Goal: Transaction & Acquisition: Purchase product/service

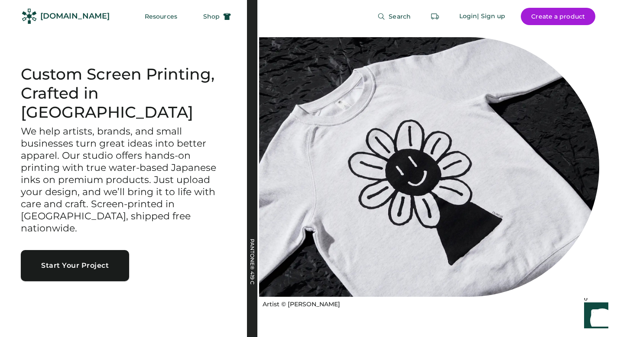
click at [100, 250] on button "Start Your Project" at bounding box center [75, 265] width 108 height 31
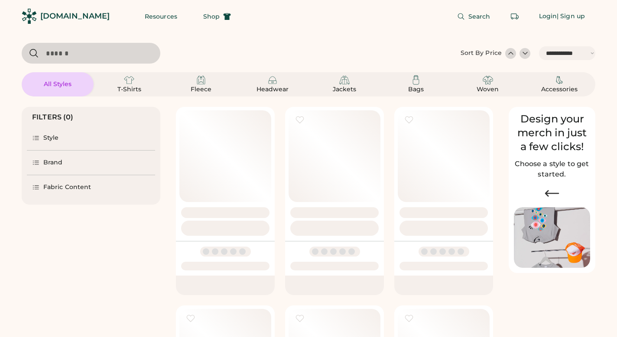
select select "*****"
select select "*"
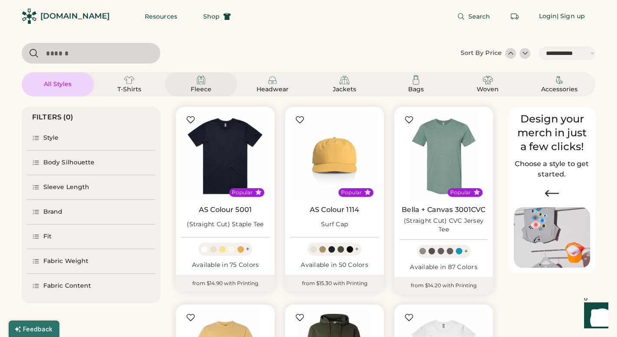
click at [200, 85] on img at bounding box center [201, 80] width 10 height 10
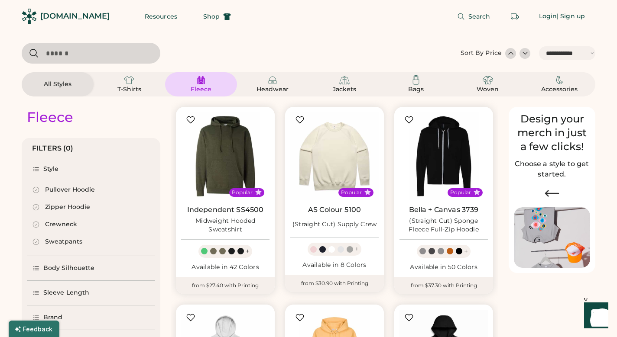
scroll to position [63, 0]
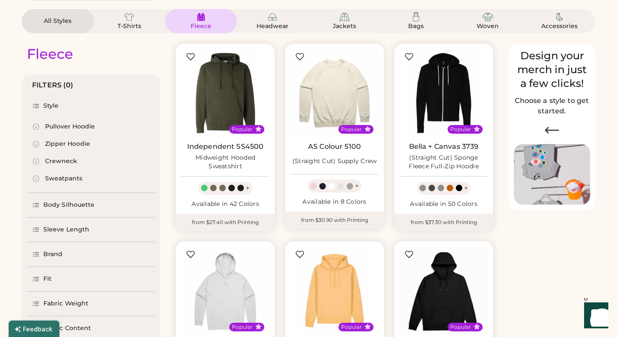
select select "*****"
select select "*"
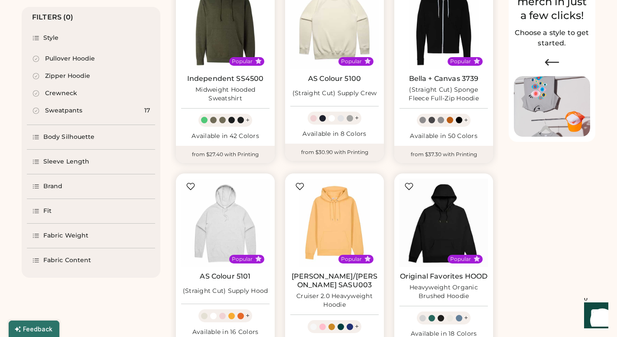
click at [78, 233] on div "Fabric Weight" at bounding box center [65, 236] width 45 height 9
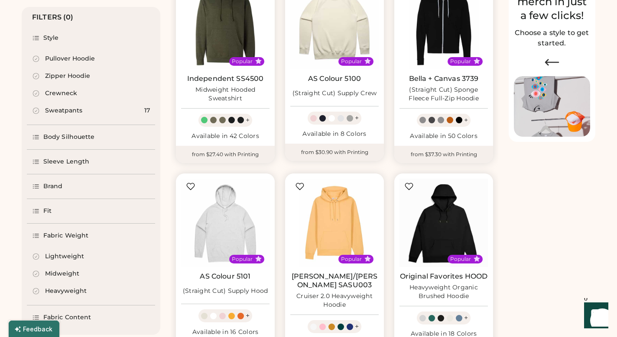
click at [57, 292] on div "Heavyweight" at bounding box center [66, 291] width 42 height 9
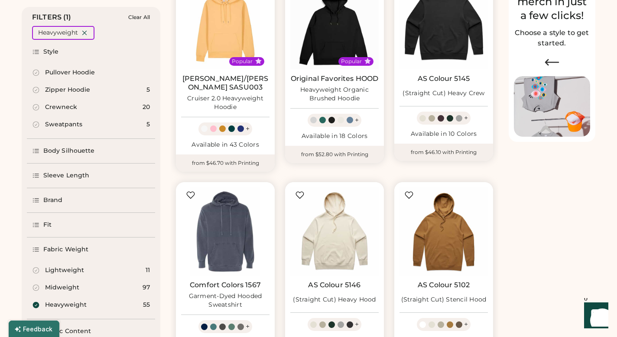
click at [38, 249] on icon at bounding box center [36, 250] width 8 height 8
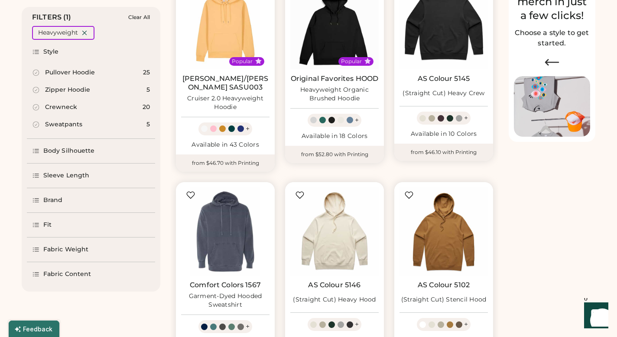
click at [61, 269] on div "Fabric Content" at bounding box center [91, 274] width 128 height 24
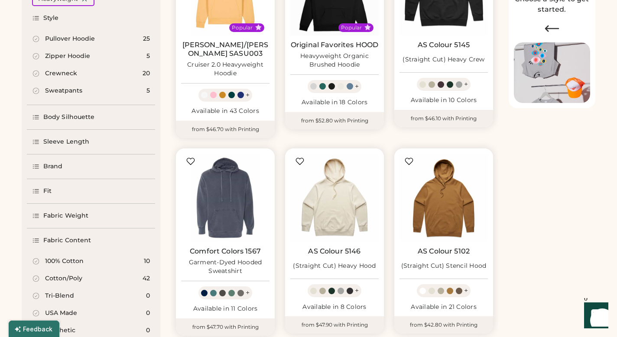
scroll to position [178, 0]
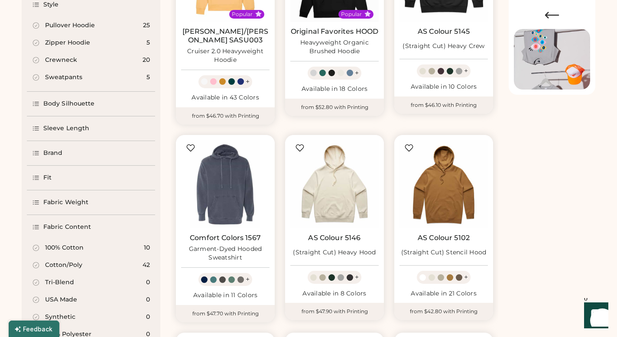
click at [61, 249] on div "100% Cotton" at bounding box center [64, 248] width 39 height 9
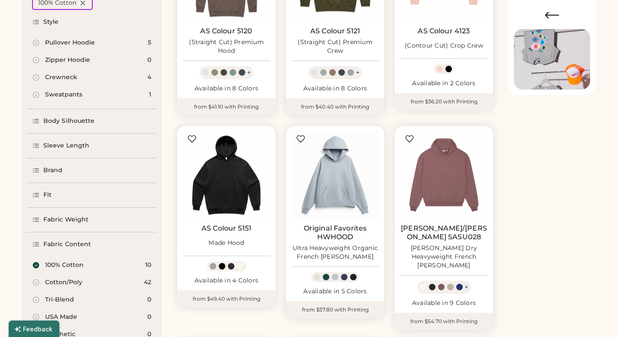
click at [39, 246] on icon at bounding box center [36, 245] width 8 height 8
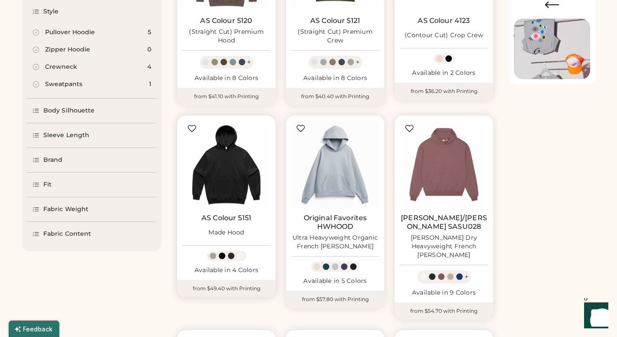
scroll to position [190, 0]
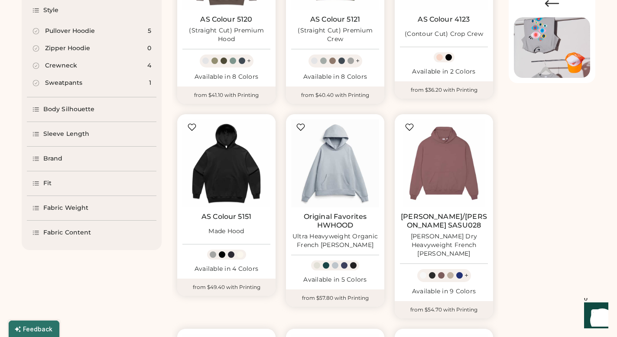
click at [94, 184] on div "Fit" at bounding box center [91, 183] width 129 height 24
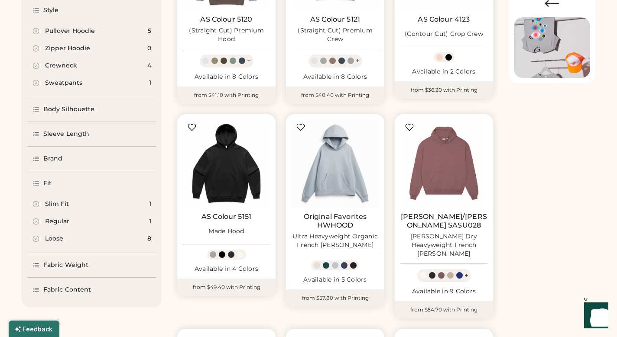
click at [46, 241] on div "Loose" at bounding box center [54, 239] width 18 height 9
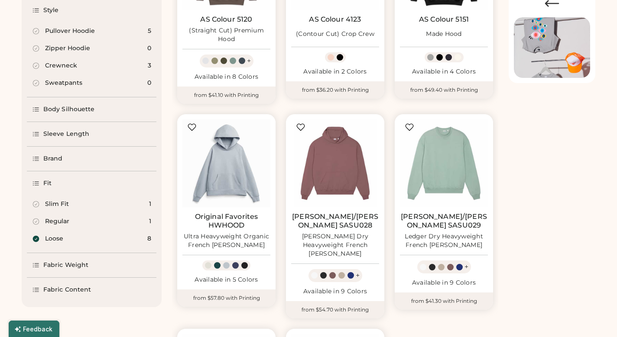
click at [55, 158] on div "Brand" at bounding box center [52, 159] width 19 height 9
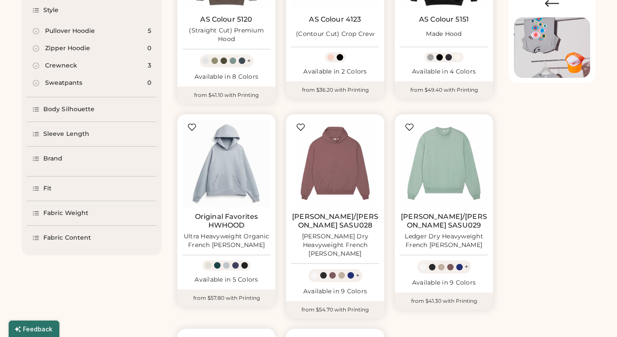
click at [55, 158] on div "Brand" at bounding box center [52, 159] width 19 height 9
click at [36, 158] on icon at bounding box center [36, 159] width 8 height 8
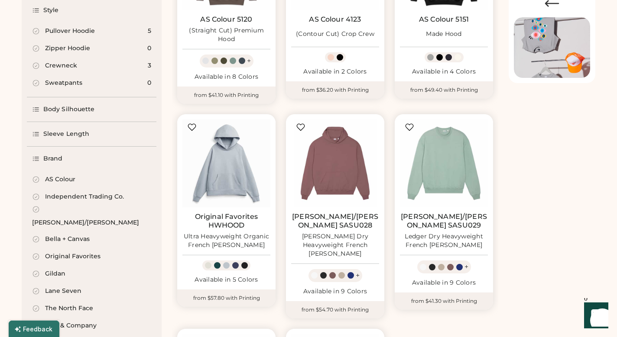
click at [36, 158] on icon at bounding box center [36, 159] width 8 height 8
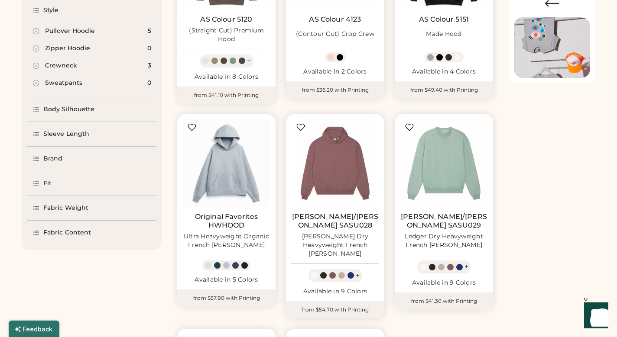
click at [38, 138] on icon at bounding box center [36, 134] width 8 height 8
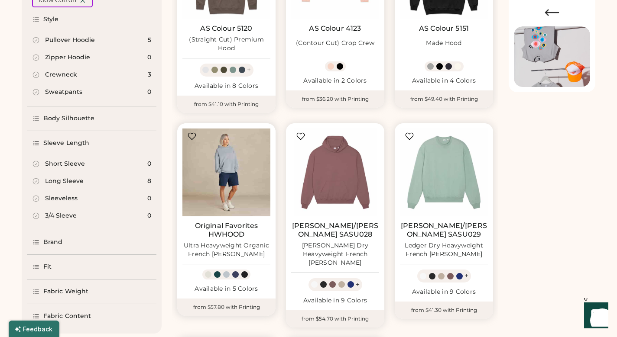
scroll to position [181, 0]
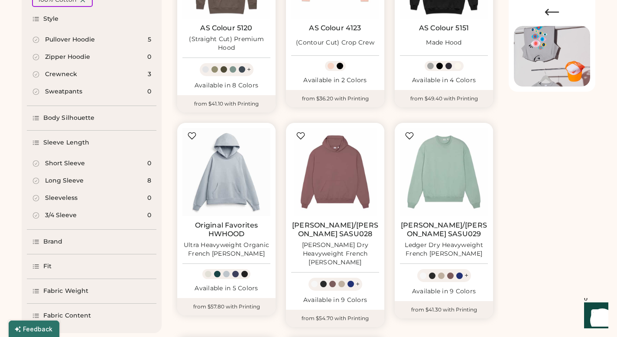
click at [84, 180] on div "Long Sleeve 8" at bounding box center [91, 180] width 129 height 17
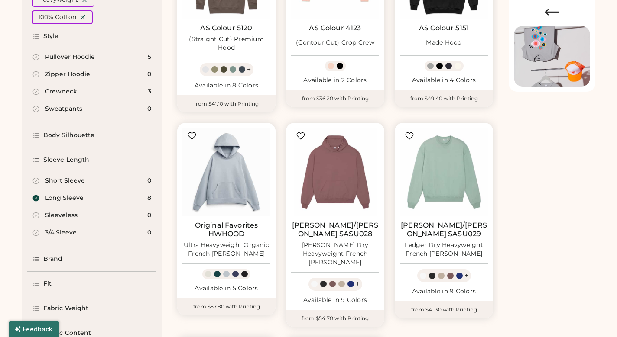
click at [40, 165] on div "Sleeve Length" at bounding box center [91, 160] width 129 height 24
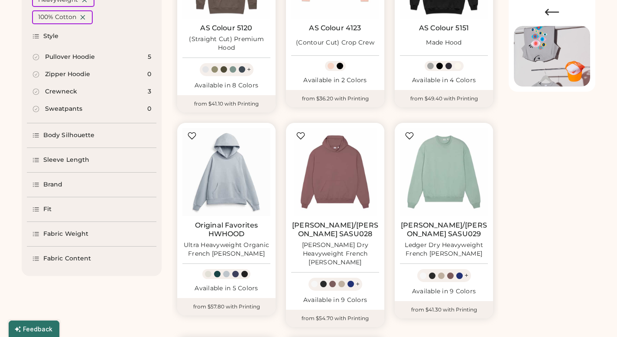
click at [61, 136] on div "Body Silhouette" at bounding box center [69, 135] width 52 height 9
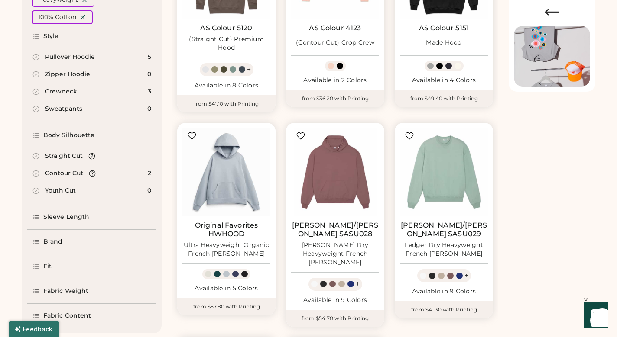
click at [61, 136] on div "Body Silhouette" at bounding box center [69, 135] width 52 height 9
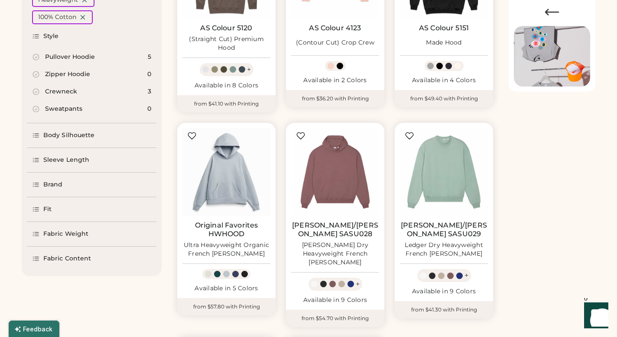
click at [61, 136] on div "Body Silhouette" at bounding box center [69, 135] width 52 height 9
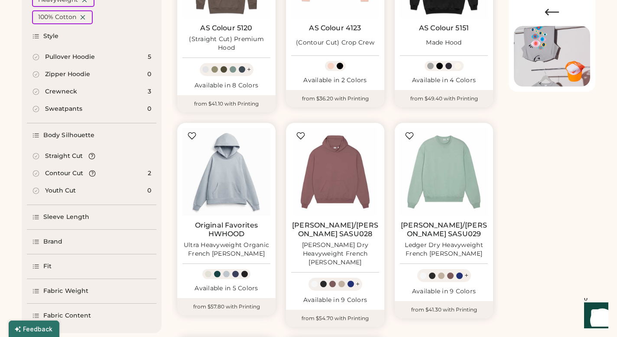
click at [61, 136] on div "Body Silhouette" at bounding box center [69, 135] width 52 height 9
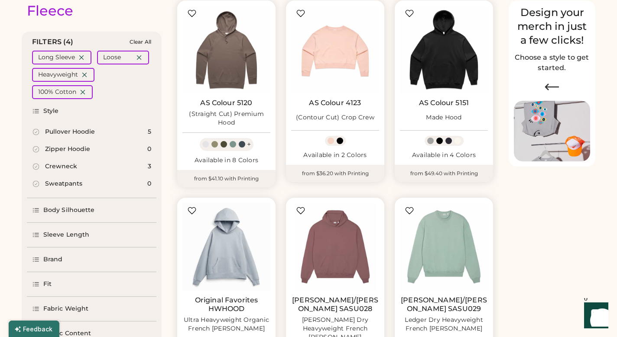
scroll to position [104, 0]
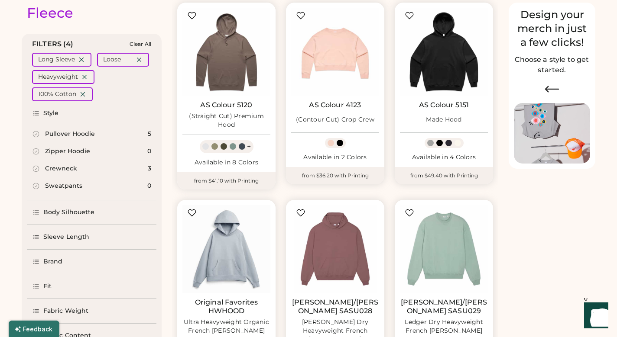
click at [81, 137] on div "Pullover Hoodie" at bounding box center [70, 134] width 50 height 9
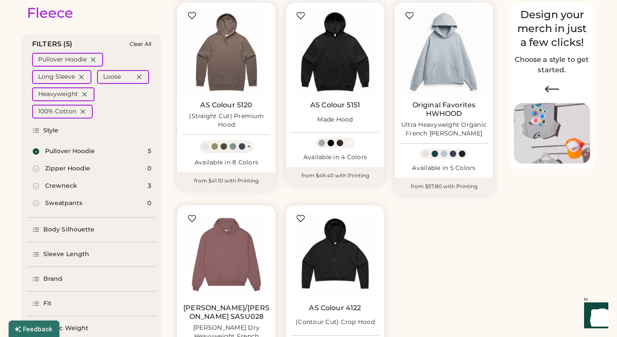
click at [36, 133] on icon at bounding box center [36, 131] width 8 height 8
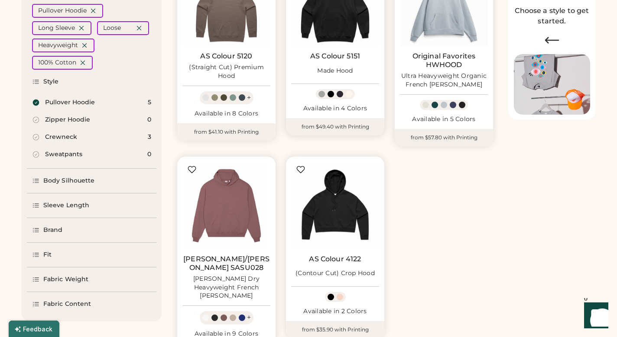
scroll to position [161, 0]
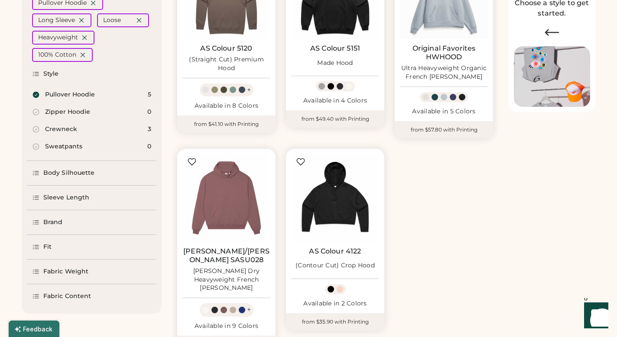
click at [417, 190] on div "Popular AS Colour 5120 (Straight Cut) Premium Hood + Available in 8 Colors from…" at bounding box center [335, 148] width 326 height 418
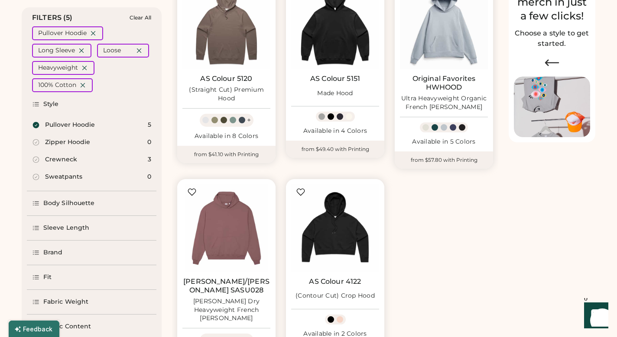
scroll to position [130, 0]
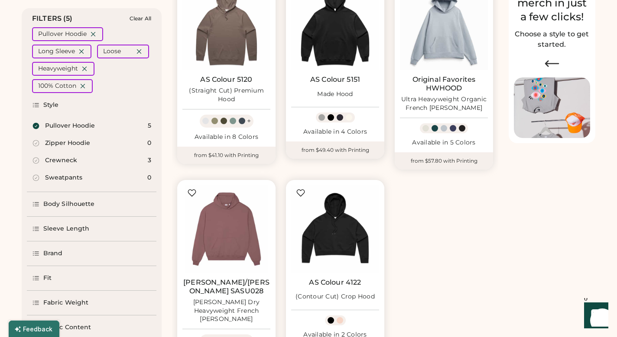
click at [352, 117] on div "+" at bounding box center [335, 118] width 39 height 10
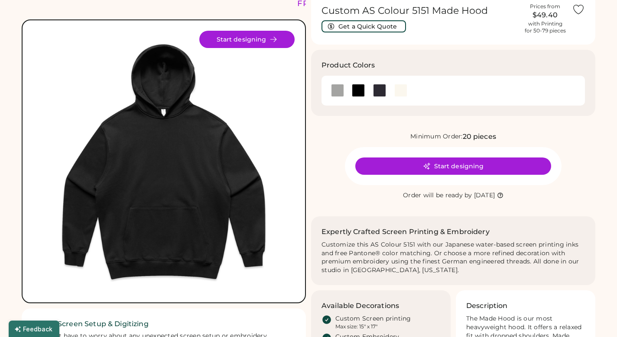
scroll to position [41, 0]
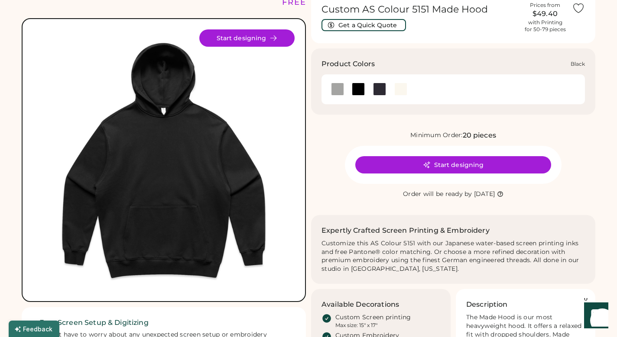
click at [364, 90] on div at bounding box center [358, 89] width 13 height 13
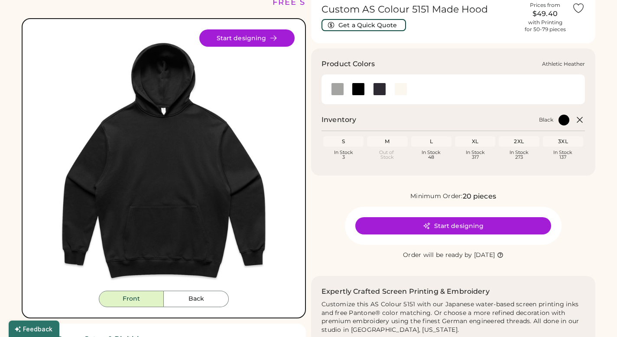
click at [341, 92] on div at bounding box center [337, 89] width 13 height 13
click at [338, 91] on div at bounding box center [337, 89] width 13 height 13
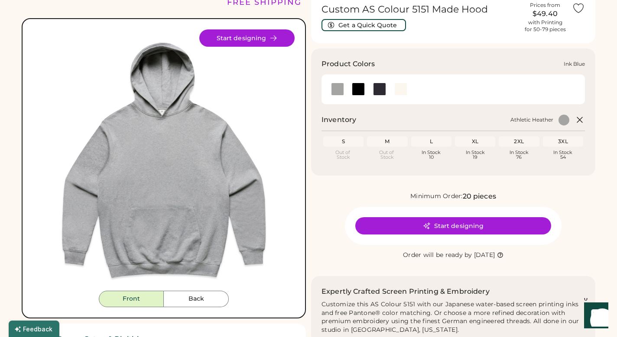
click at [381, 92] on div at bounding box center [379, 89] width 13 height 13
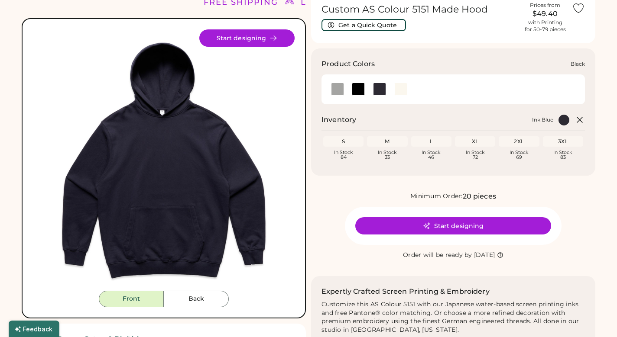
click at [361, 93] on div at bounding box center [358, 89] width 13 height 13
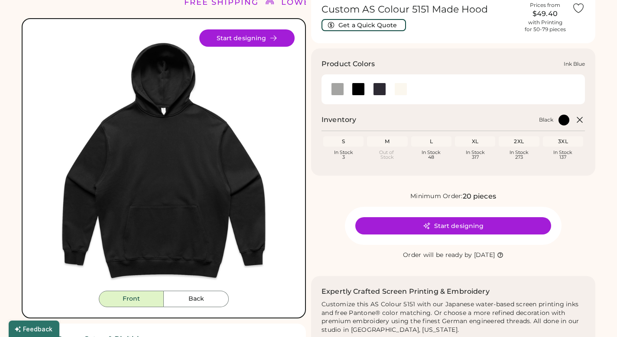
click at [378, 93] on div at bounding box center [379, 89] width 13 height 13
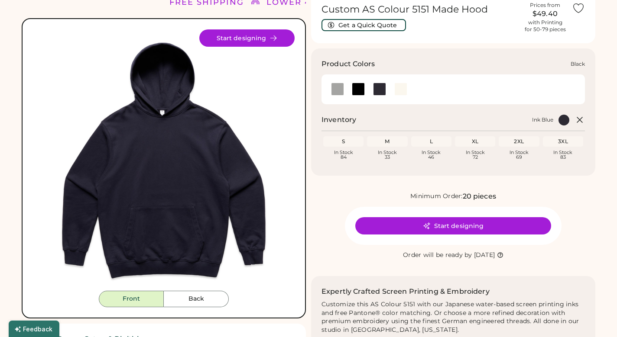
click at [359, 94] on div at bounding box center [358, 89] width 13 height 13
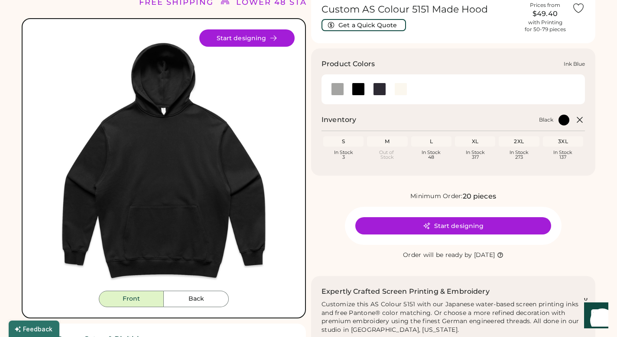
click at [378, 89] on div at bounding box center [379, 89] width 13 height 13
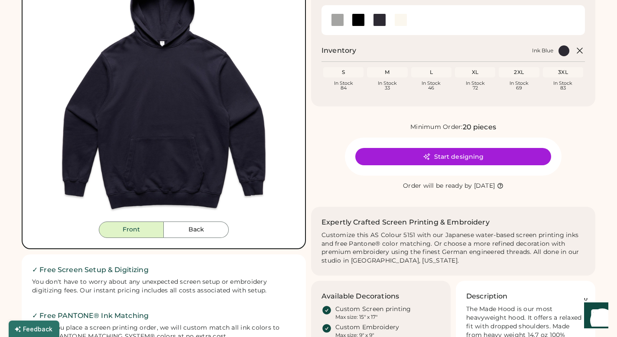
scroll to position [90, 0]
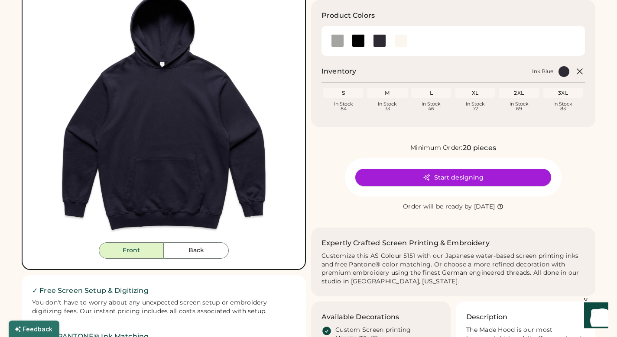
click at [422, 180] on button "Start designing" at bounding box center [453, 177] width 196 height 17
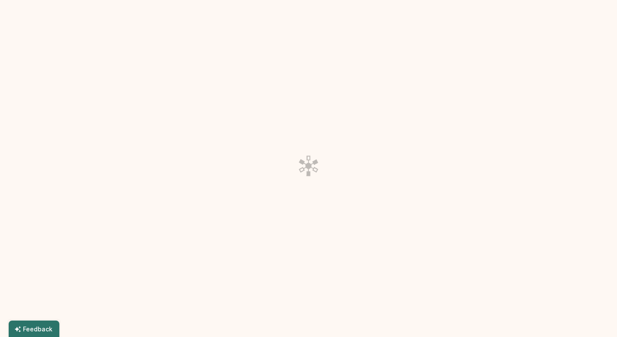
scroll to position [35, 0]
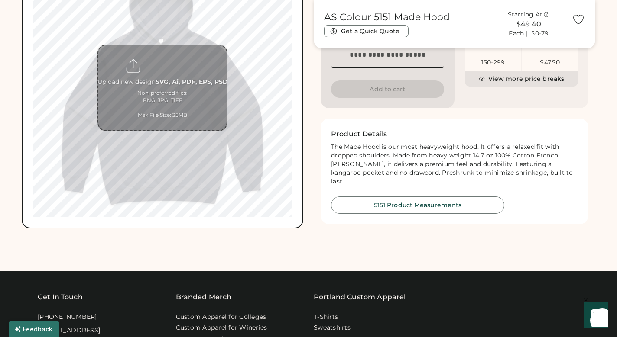
scroll to position [378, 0]
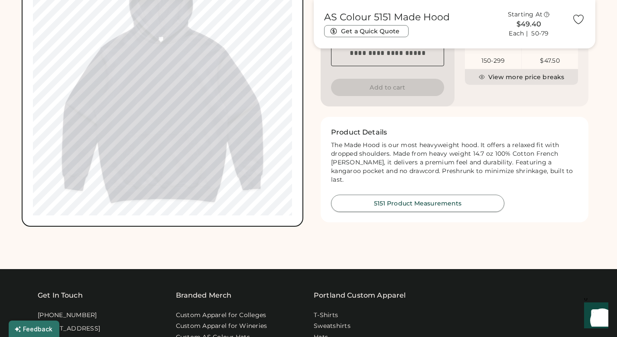
click at [401, 196] on button "5151 Product Measurements" at bounding box center [417, 203] width 173 height 17
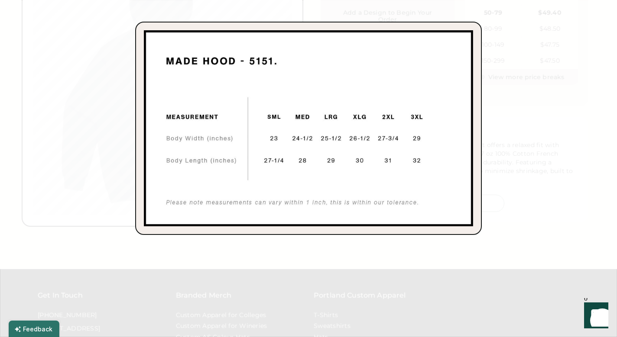
click at [539, 175] on div at bounding box center [308, 168] width 617 height 337
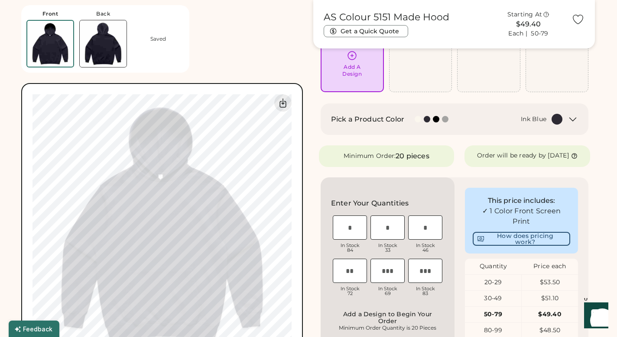
scroll to position [77, 0]
